Goal: Contribute content

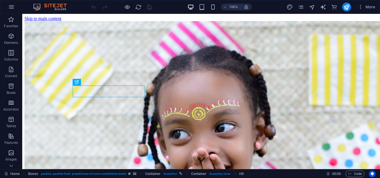
scroll to position [142, 0]
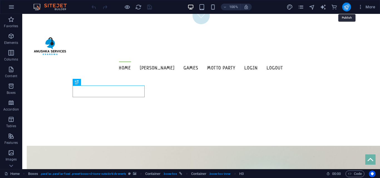
click at [350, 6] on icon "publish" at bounding box center [346, 7] width 6 height 6
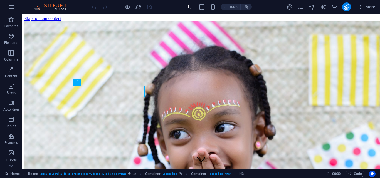
scroll to position [142, 0]
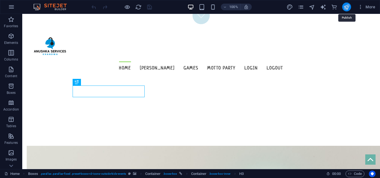
click at [347, 8] on icon "publish" at bounding box center [346, 7] width 6 height 6
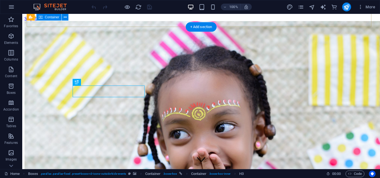
scroll to position [142, 0]
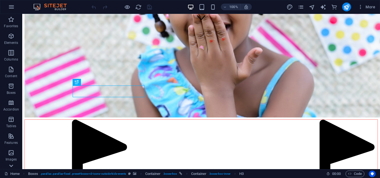
click at [12, 164] on icon at bounding box center [11, 166] width 8 height 8
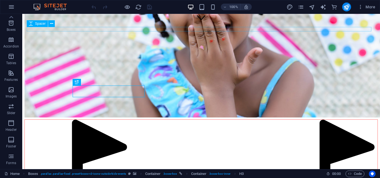
scroll to position [56, 0]
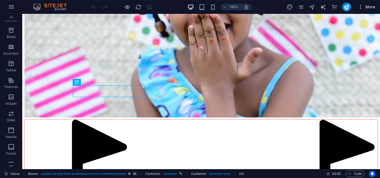
click at [373, 7] on span "More" at bounding box center [367, 7] width 18 height 6
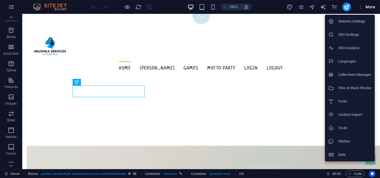
click at [347, 153] on h6 "Data" at bounding box center [354, 155] width 33 height 7
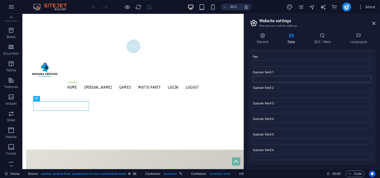
scroll to position [40, 0]
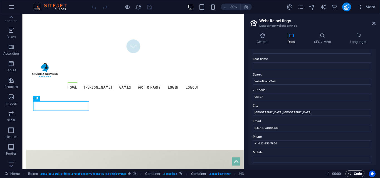
click at [356, 174] on span "Code" at bounding box center [355, 174] width 14 height 7
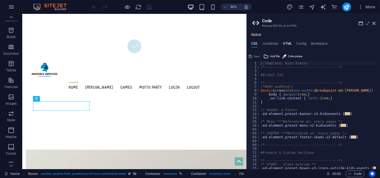
click at [290, 42] on h4 "HTML" at bounding box center [287, 45] width 9 height 6
type textarea "<a href="#main-content" class="wv-link-content button">Skip to main content</a>"
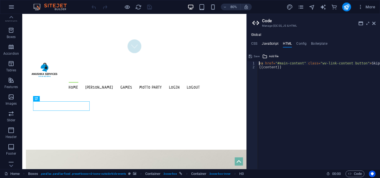
click at [270, 46] on h4 "JavaScript" at bounding box center [270, 45] width 16 height 6
type textarea "(function() {"
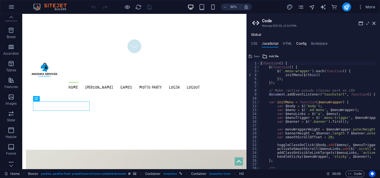
click at [300, 45] on h4 "Config" at bounding box center [301, 45] width 10 height 6
type textarea "$color-background: #ffffff;"
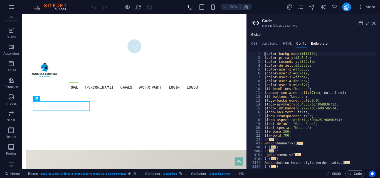
click at [315, 43] on h4 "Boilerplate" at bounding box center [319, 45] width 16 height 6
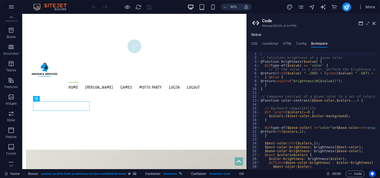
click at [258, 43] on ul "CSS JavaScript HTML Config Boilerplate" at bounding box center [313, 45] width 133 height 6
click at [254, 43] on h4 "CSS" at bounding box center [254, 45] width 6 height 6
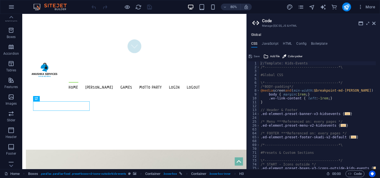
click at [254, 43] on h4 "CSS" at bounding box center [254, 45] width 6 height 6
click at [258, 56] on div "Save" at bounding box center [254, 56] width 13 height 7
click at [269, 41] on div "Global CSS JavaScript HTML Config Boilerplate //Template: Kids-Events 1 2 3 4 5…" at bounding box center [313, 101] width 133 height 137
drag, startPoint x: 273, startPoint y: 42, endPoint x: 273, endPoint y: 45, distance: 3.1
click at [273, 44] on h4 "JavaScript" at bounding box center [270, 45] width 16 height 6
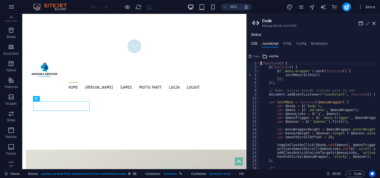
click at [257, 43] on h4 "CSS" at bounding box center [254, 45] width 6 height 6
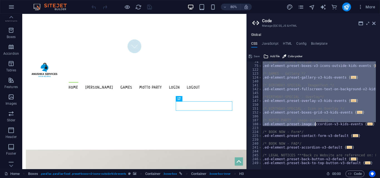
scroll to position [103, 0]
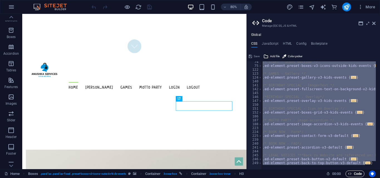
drag, startPoint x: 260, startPoint y: 63, endPoint x: 362, endPoint y: 171, distance: 148.8
click at [362, 169] on div "Home Favorites Elements Columns Content Boxes Accordion Tables Features Images …" at bounding box center [190, 92] width 380 height 156
type textarea "@include back-to-top-button-v3($box-background: rgba(5,156,139,0.5)); }"
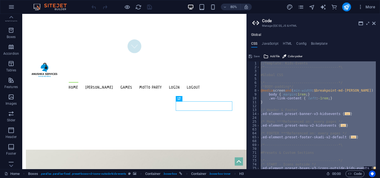
scroll to position [0, 0]
click at [270, 42] on h4 "JavaScript" at bounding box center [270, 45] width 16 height 6
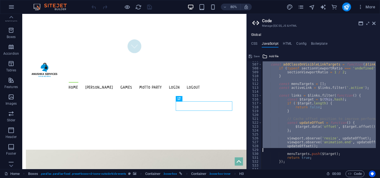
scroll to position [2074, 0]
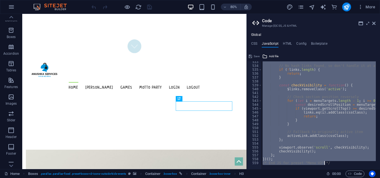
drag, startPoint x: 261, startPoint y: 65, endPoint x: 340, endPoint y: 165, distance: 128.0
click at [340, 165] on div "(function() { 533 534 535 536 537 538 539 540 541 542 543 544 545 546 547 548 5…" at bounding box center [313, 115] width 133 height 108
type textarea "})(); /* End JS for preset "Menu V2" */"
click at [289, 43] on h4 "HTML" at bounding box center [287, 45] width 9 height 6
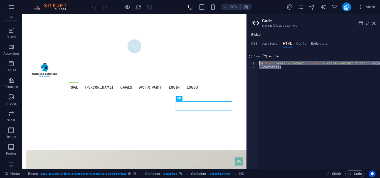
drag, startPoint x: 287, startPoint y: 70, endPoint x: 260, endPoint y: 62, distance: 29.0
click at [260, 62] on div "< a href = "#main-content" class = "wv-link-content button" > Skip to main cont…" at bounding box center [333, 117] width 150 height 112
type textarea "<a href="#main-content" class="wv-link-content button">Skip to main content</a>…"
click at [302, 43] on h4 "Config" at bounding box center [301, 45] width 10 height 6
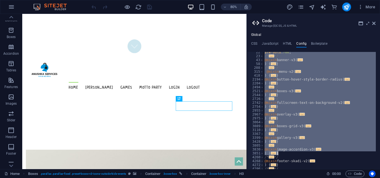
scroll to position [128, 0]
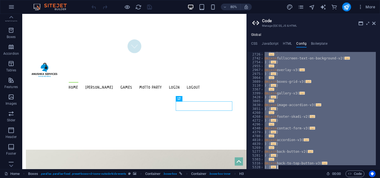
drag, startPoint x: 264, startPoint y: 54, endPoint x: 304, endPoint y: 169, distance: 122.3
click at [304, 169] on div "Home Favorites Elements Columns Content Boxes Accordion Tables Features Images …" at bounding box center [190, 92] width 380 height 156
type textarea "} }"
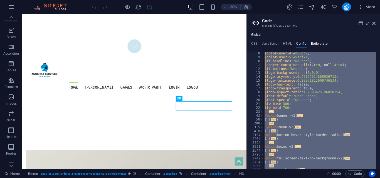
click at [319, 44] on h4 "Boilerplate" at bounding box center [319, 45] width 16 height 6
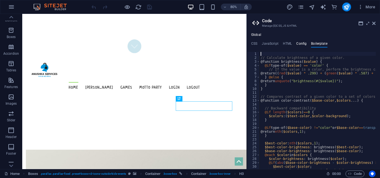
click at [306, 42] on h4 "Config" at bounding box center [301, 45] width 10 height 6
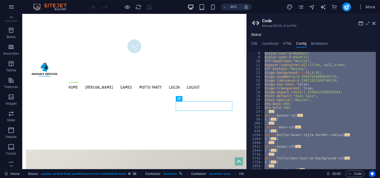
drag, startPoint x: 307, startPoint y: 63, endPoint x: 327, endPoint y: 70, distance: 21.1
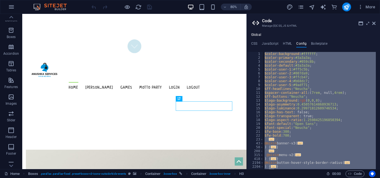
click at [312, 41] on div "Global CSS JavaScript HTML Config Boilerplate @include back-to-top-button-v3($b…" at bounding box center [313, 101] width 133 height 137
click at [320, 43] on h4 "Boilerplate" at bounding box center [319, 45] width 16 height 6
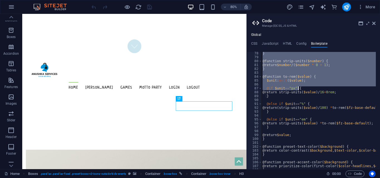
drag, startPoint x: 260, startPoint y: 54, endPoint x: 322, endPoint y: 157, distance: 119.8
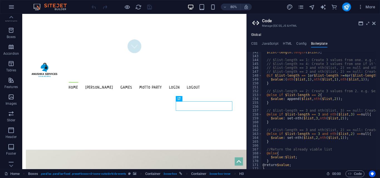
click at [322, 157] on div "$list-length : length ( $list ) ; // $list-length == 1: Create 3 values from on…" at bounding box center [319, 110] width 114 height 117
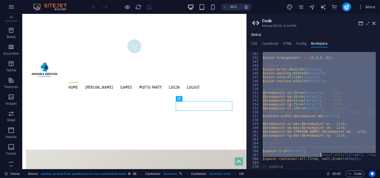
scroll to position [573, 0]
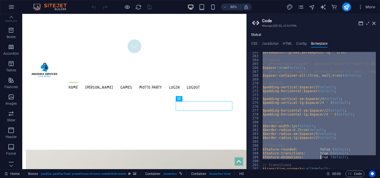
click at [311, 127] on div "$breakpoint-lg-max : $breakpoint-lg - 1 / 16 ; // spacer /* @Param(type="number…" at bounding box center [319, 110] width 114 height 117
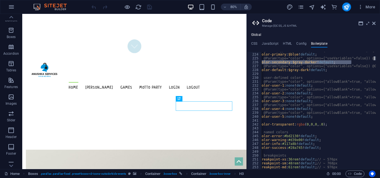
scroll to position [0, 5]
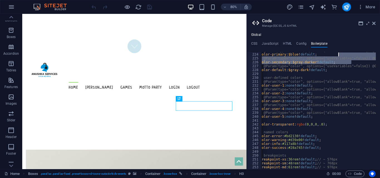
drag, startPoint x: 379, startPoint y: 61, endPoint x: 380, endPoint y: 53, distance: 7.9
click at [380, 53] on div at bounding box center [377, 108] width 6 height 113
type textarea "$color-secondary: $gray-darker !default;"
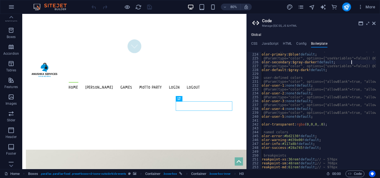
scroll to position [0, 0]
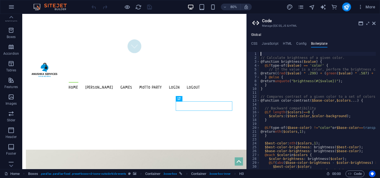
type textarea "}"
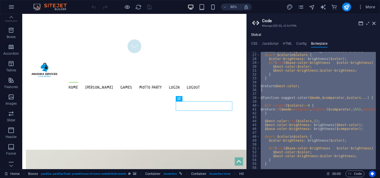
scroll to position [56, 0]
click at [258, 42] on ul "CSS JavaScript HTML Config Boilerplate" at bounding box center [313, 45] width 133 height 6
drag, startPoint x: 268, startPoint y: 21, endPoint x: 287, endPoint y: 25, distance: 18.9
click at [269, 21] on h2 "Code" at bounding box center [319, 20] width 114 height 5
click at [293, 25] on h3 "Manage (S)CSS, JS & HTML" at bounding box center [313, 25] width 102 height 5
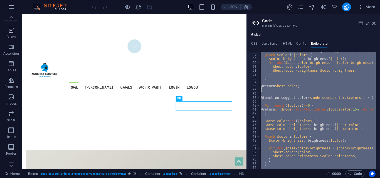
click at [360, 21] on icon at bounding box center [361, 23] width 4 height 4
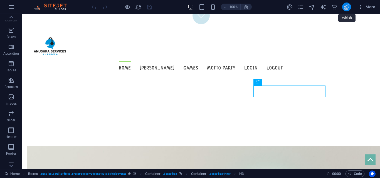
click at [346, 6] on icon "publish" at bounding box center [346, 7] width 6 height 6
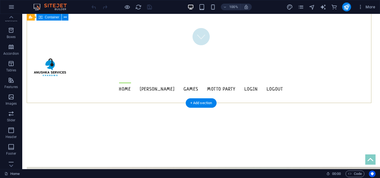
scroll to position [58, 0]
